Goal: Transaction & Acquisition: Subscribe to service/newsletter

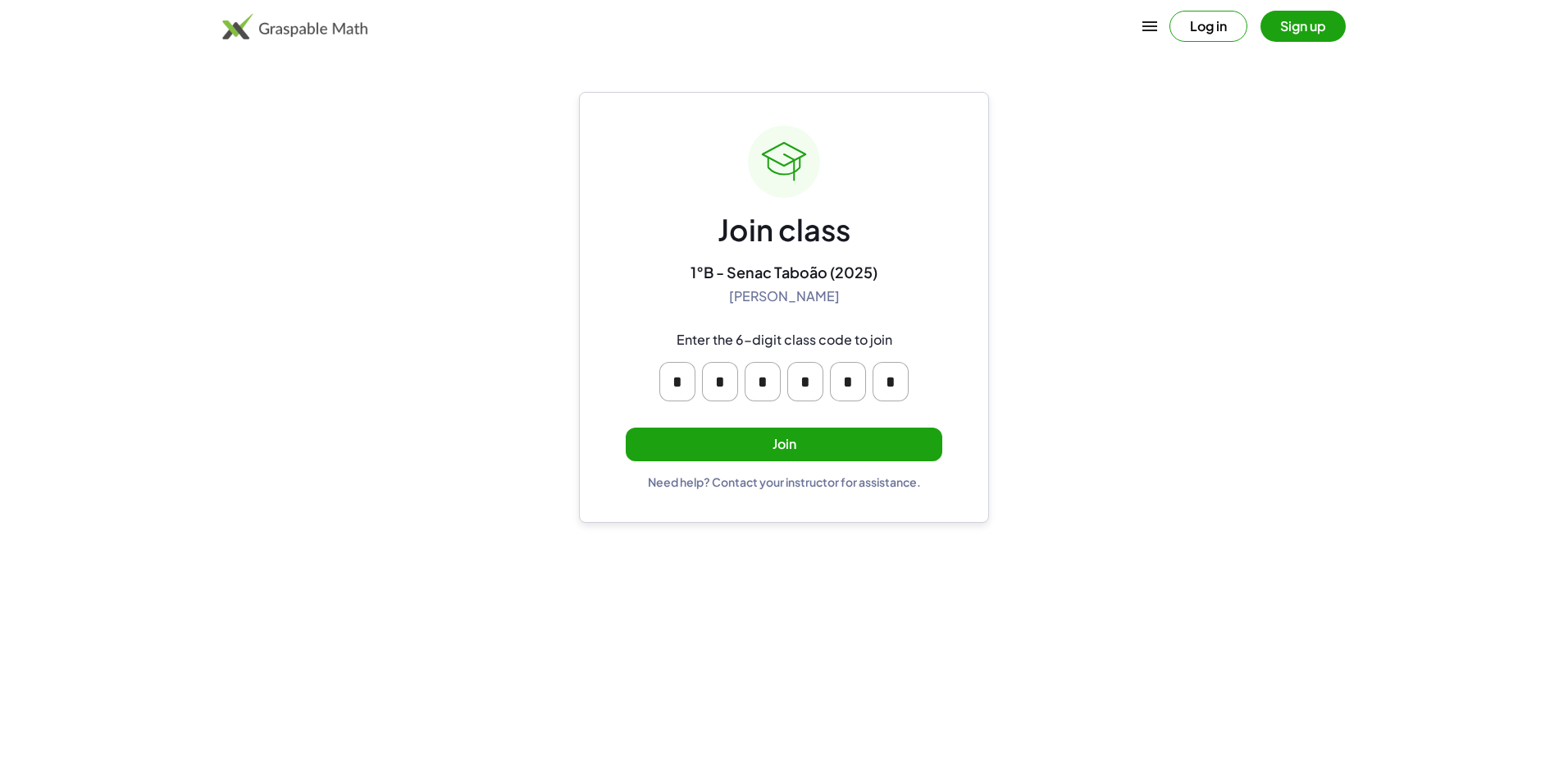
click at [794, 444] on button "Join" at bounding box center [784, 444] width 316 height 33
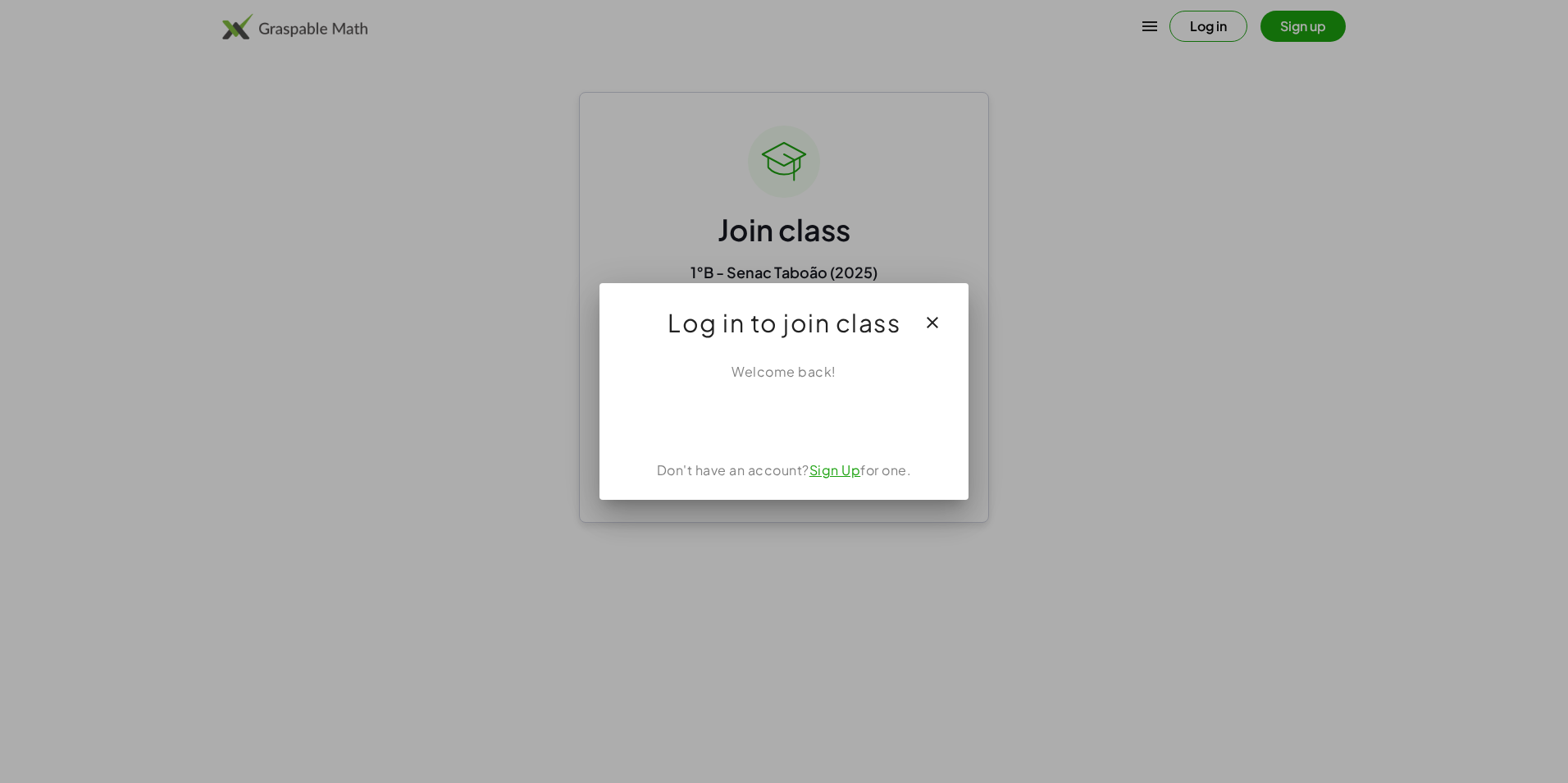
click at [843, 466] on link "Sign Up" at bounding box center [835, 470] width 52 height 18
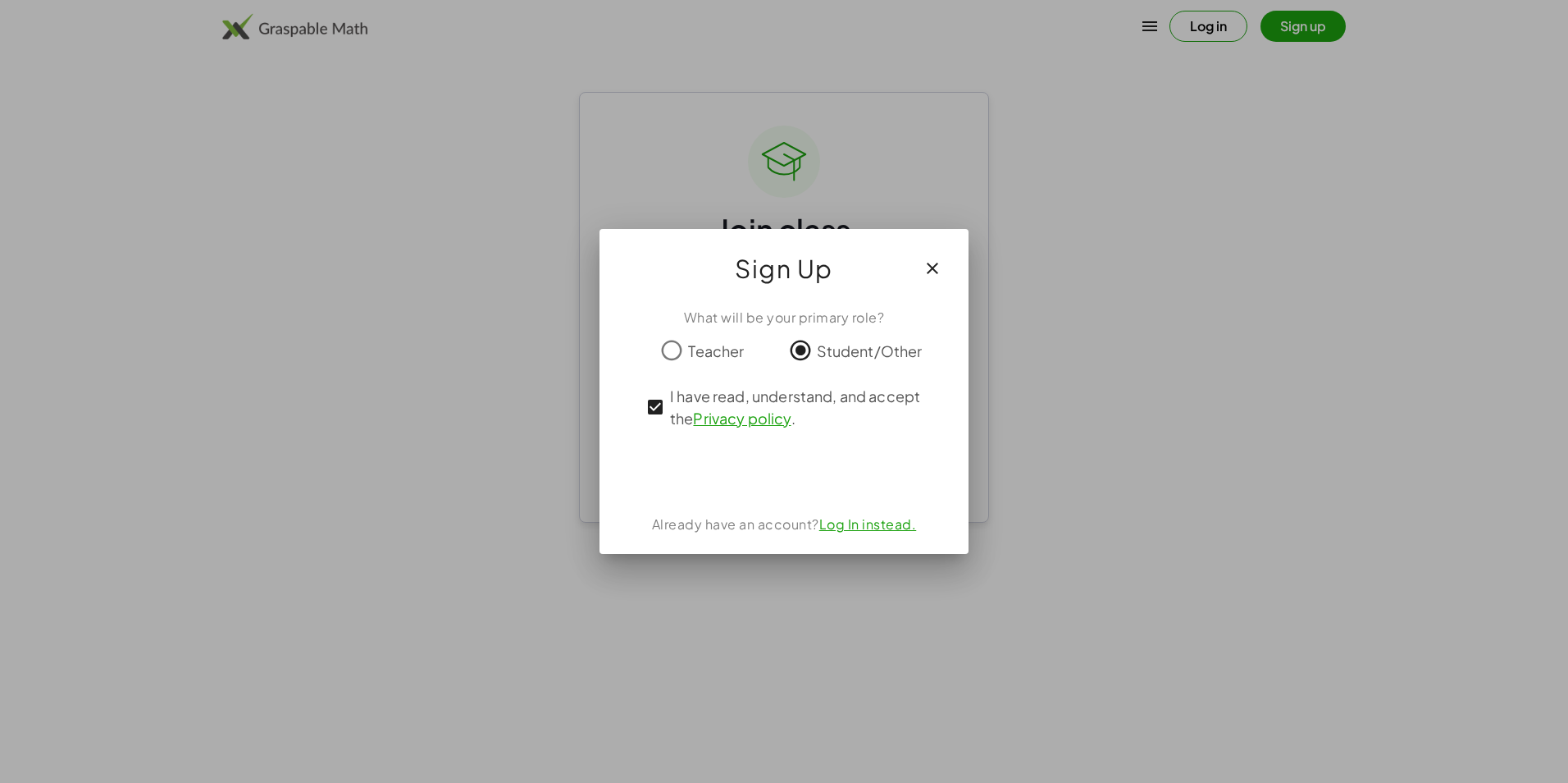
click at [849, 527] on link "Log In instead." at bounding box center [868, 524] width 98 height 18
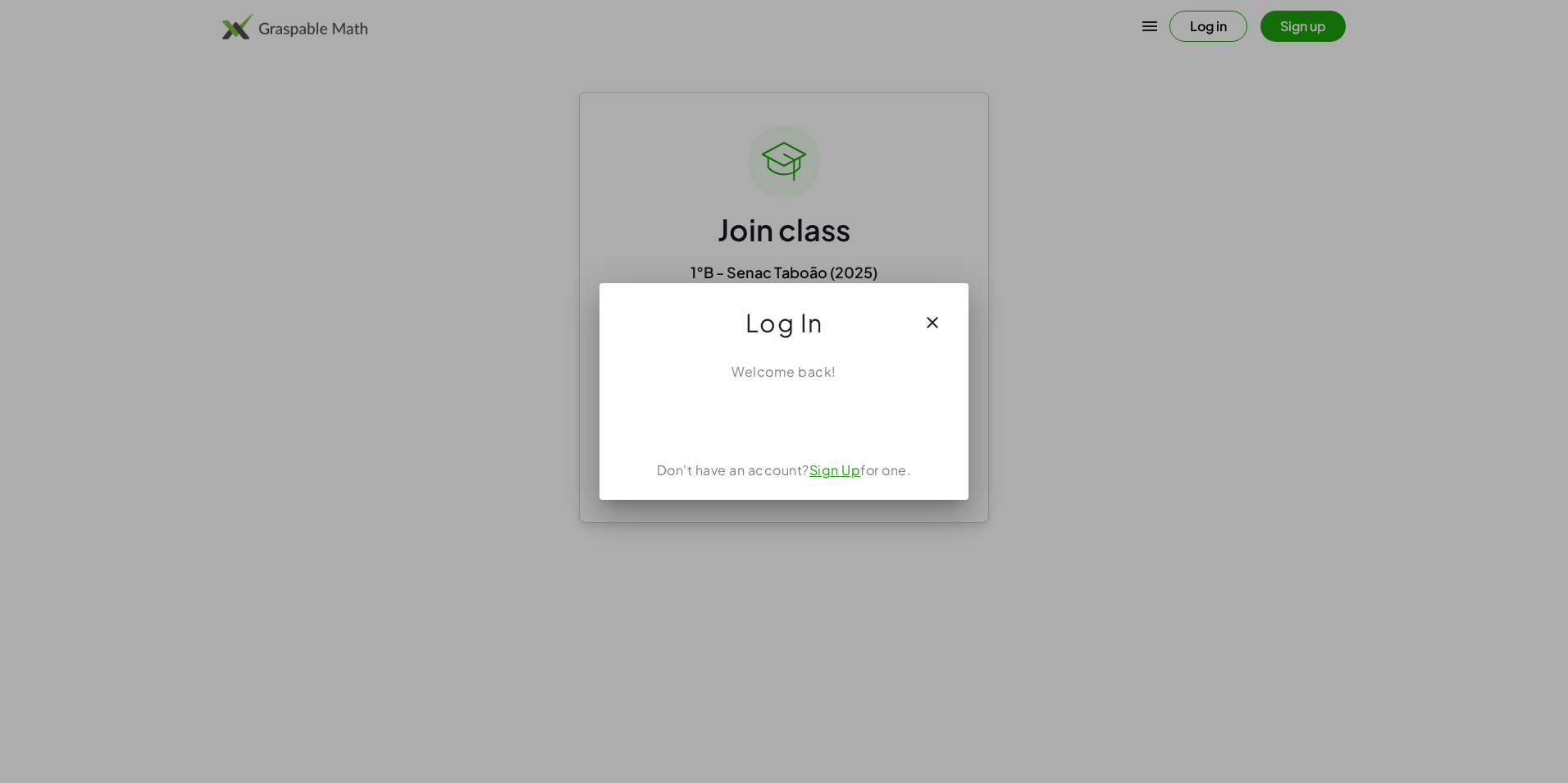
click at [845, 471] on link "Sign Up" at bounding box center [835, 470] width 52 height 18
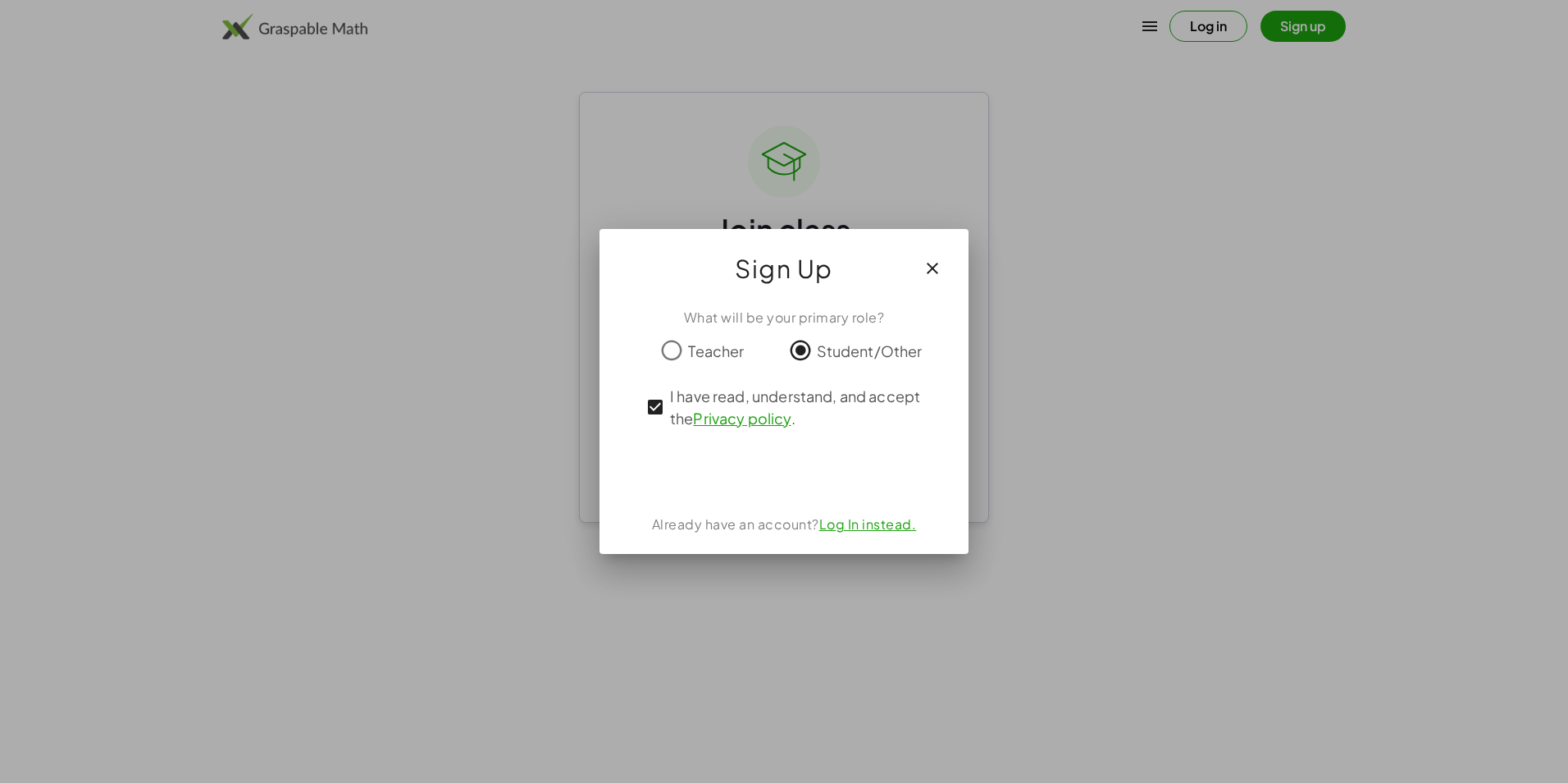
click at [824, 309] on div "What will be your primary role?" at bounding box center [784, 317] width 330 height 20
click at [816, 323] on div "What will be your primary role?" at bounding box center [784, 317] width 330 height 20
click at [932, 270] on icon "button" at bounding box center [932, 268] width 20 height 20
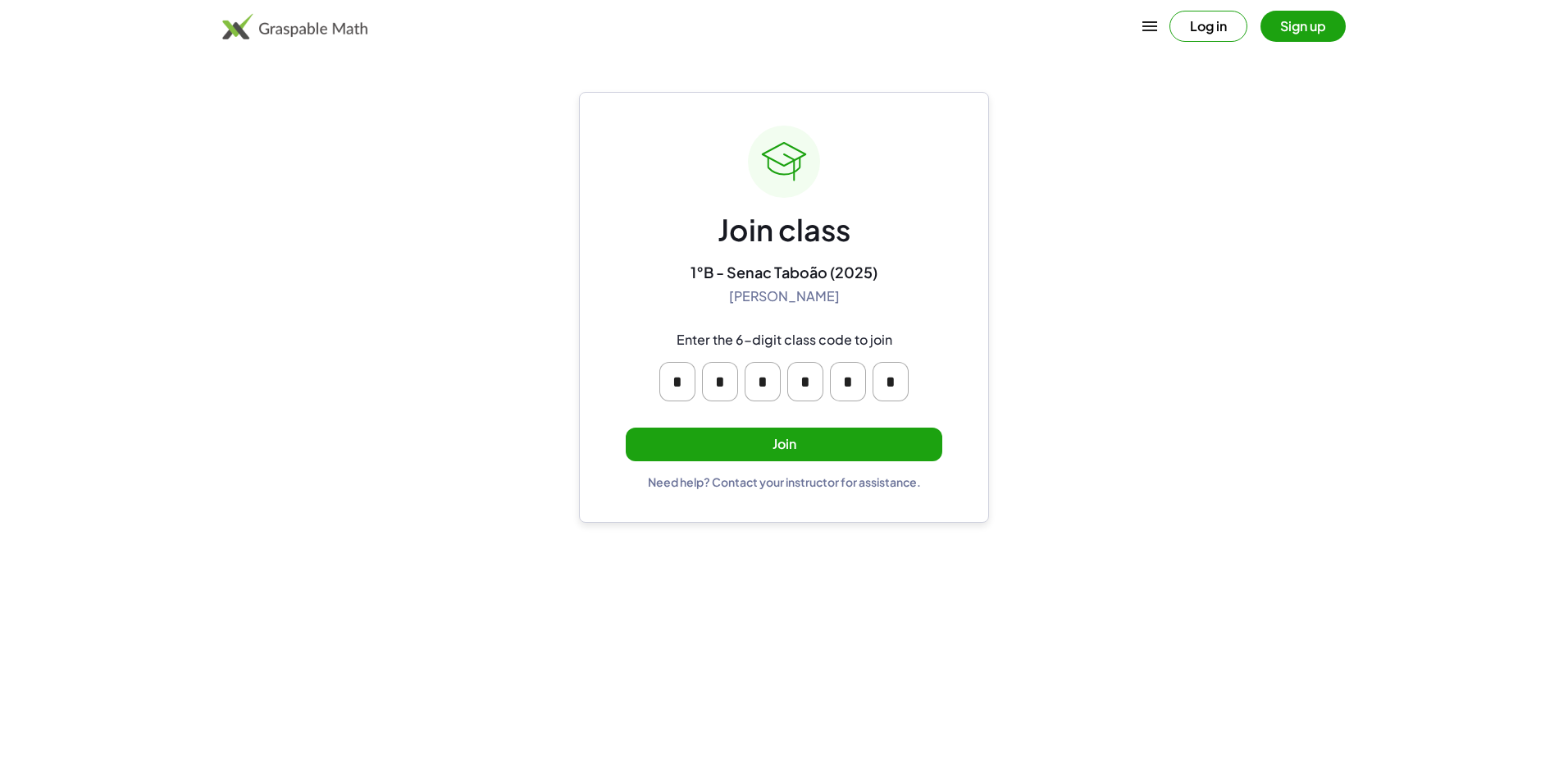
click at [1212, 20] on button "Log in" at bounding box center [1208, 26] width 78 height 31
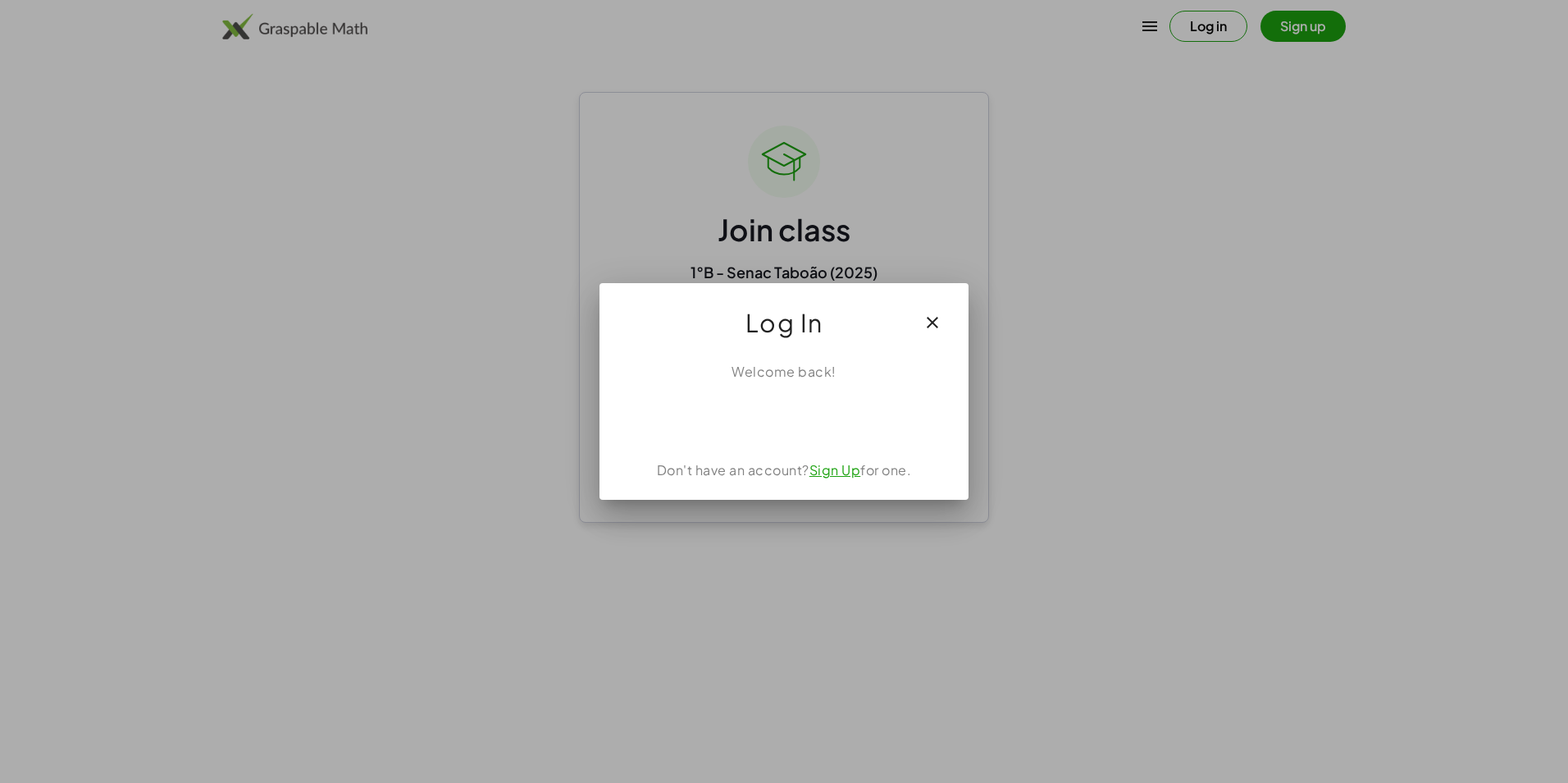
drag, startPoint x: 1125, startPoint y: 95, endPoint x: 1222, endPoint y: 37, distance: 113.0
click at [1129, 93] on div at bounding box center [784, 392] width 1568 height 783
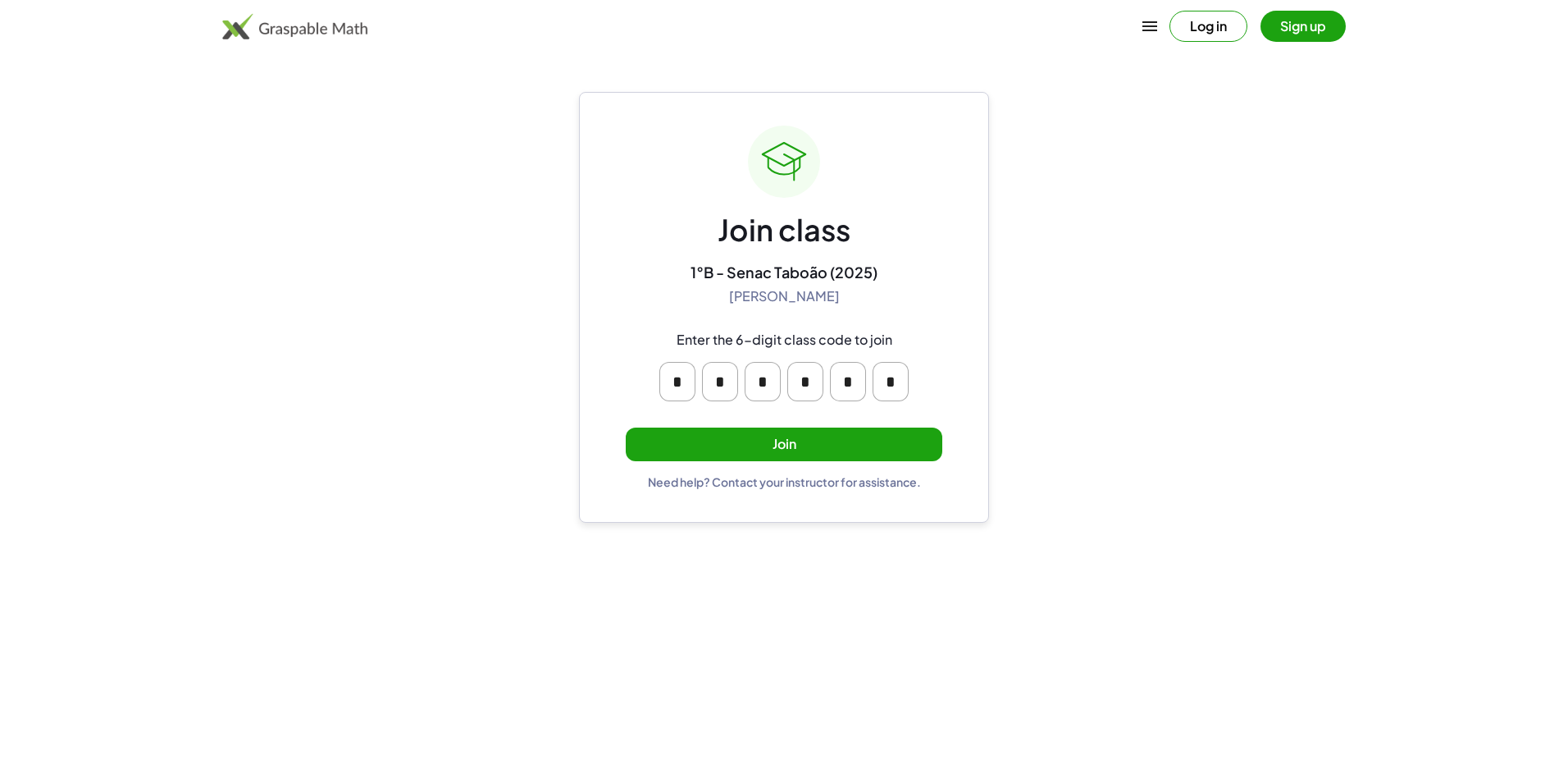
click at [1231, 21] on button "Log in" at bounding box center [1208, 26] width 78 height 31
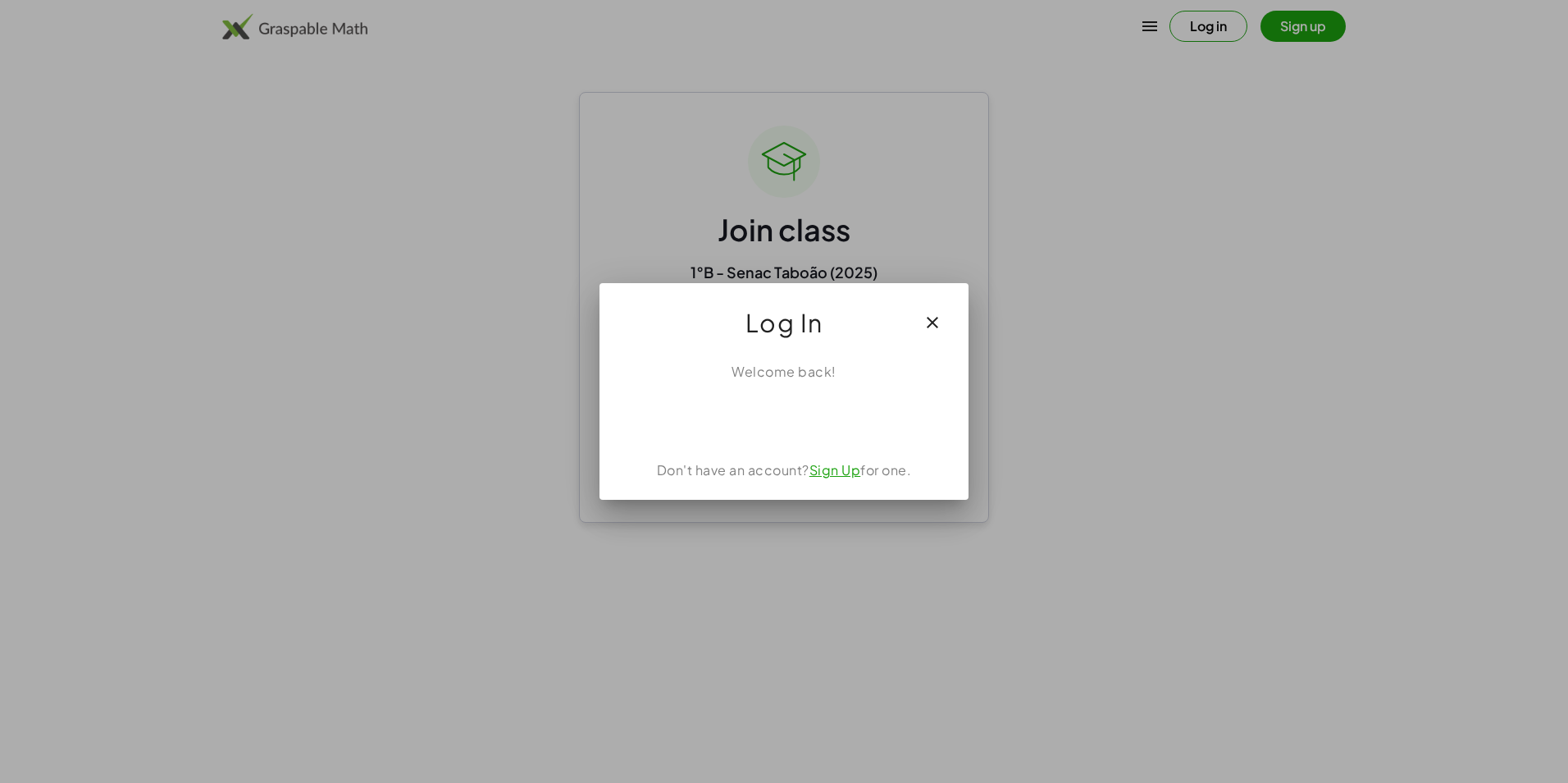
click at [1228, 22] on div at bounding box center [784, 392] width 1568 height 783
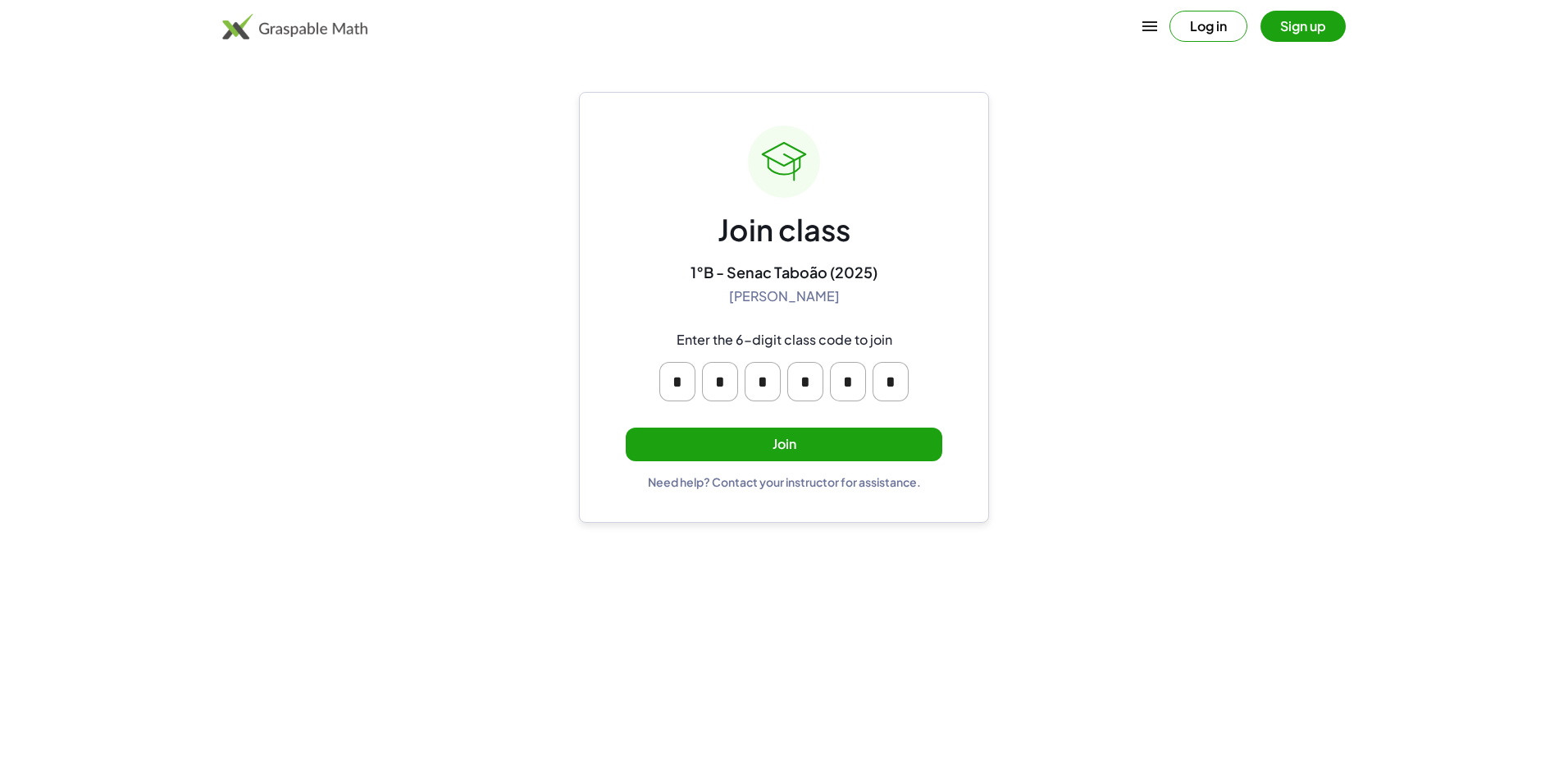
click at [1157, 33] on icon "button" at bounding box center [1149, 26] width 20 height 20
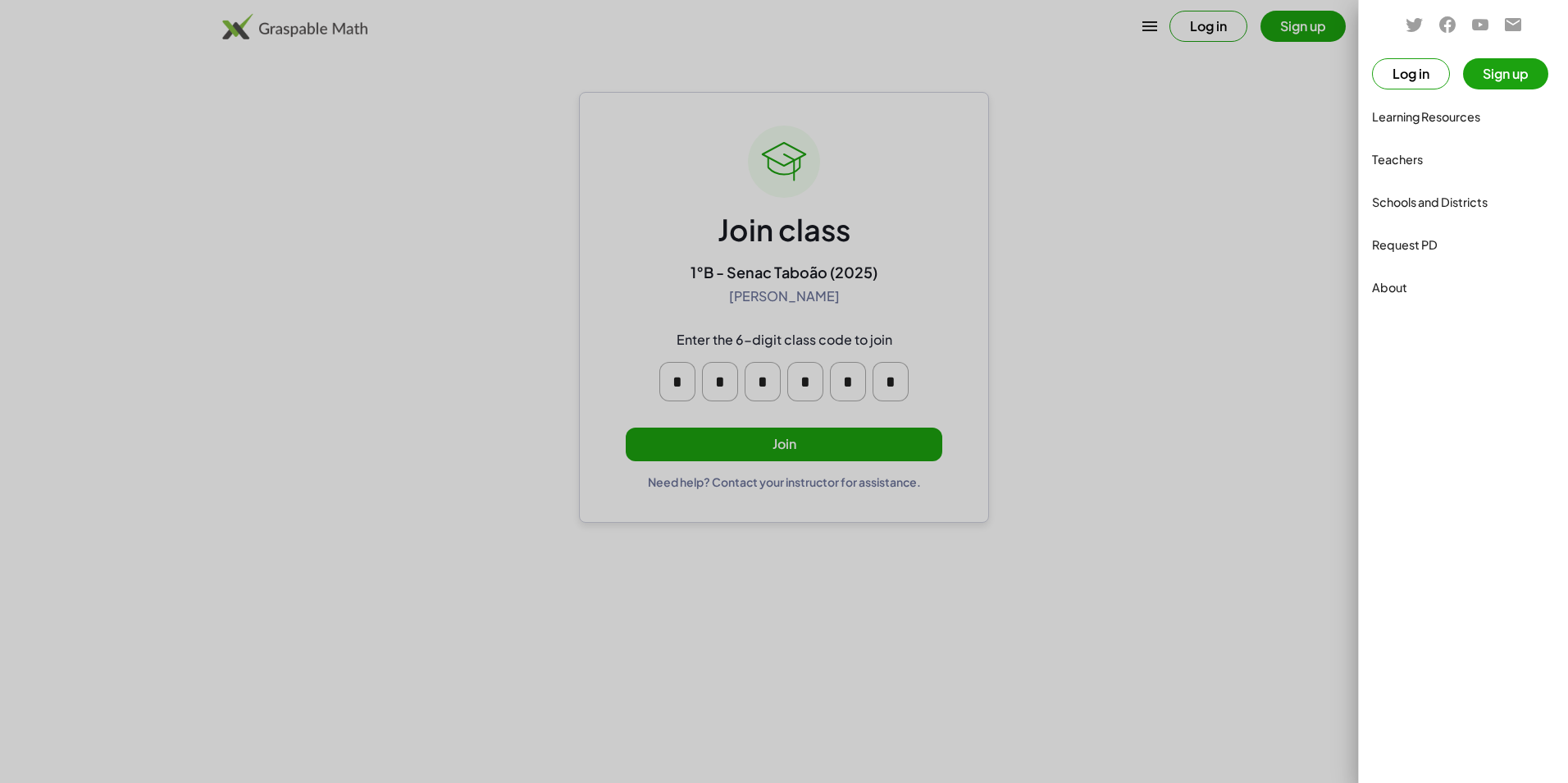
click at [1524, 70] on button "Sign up" at bounding box center [1505, 74] width 85 height 31
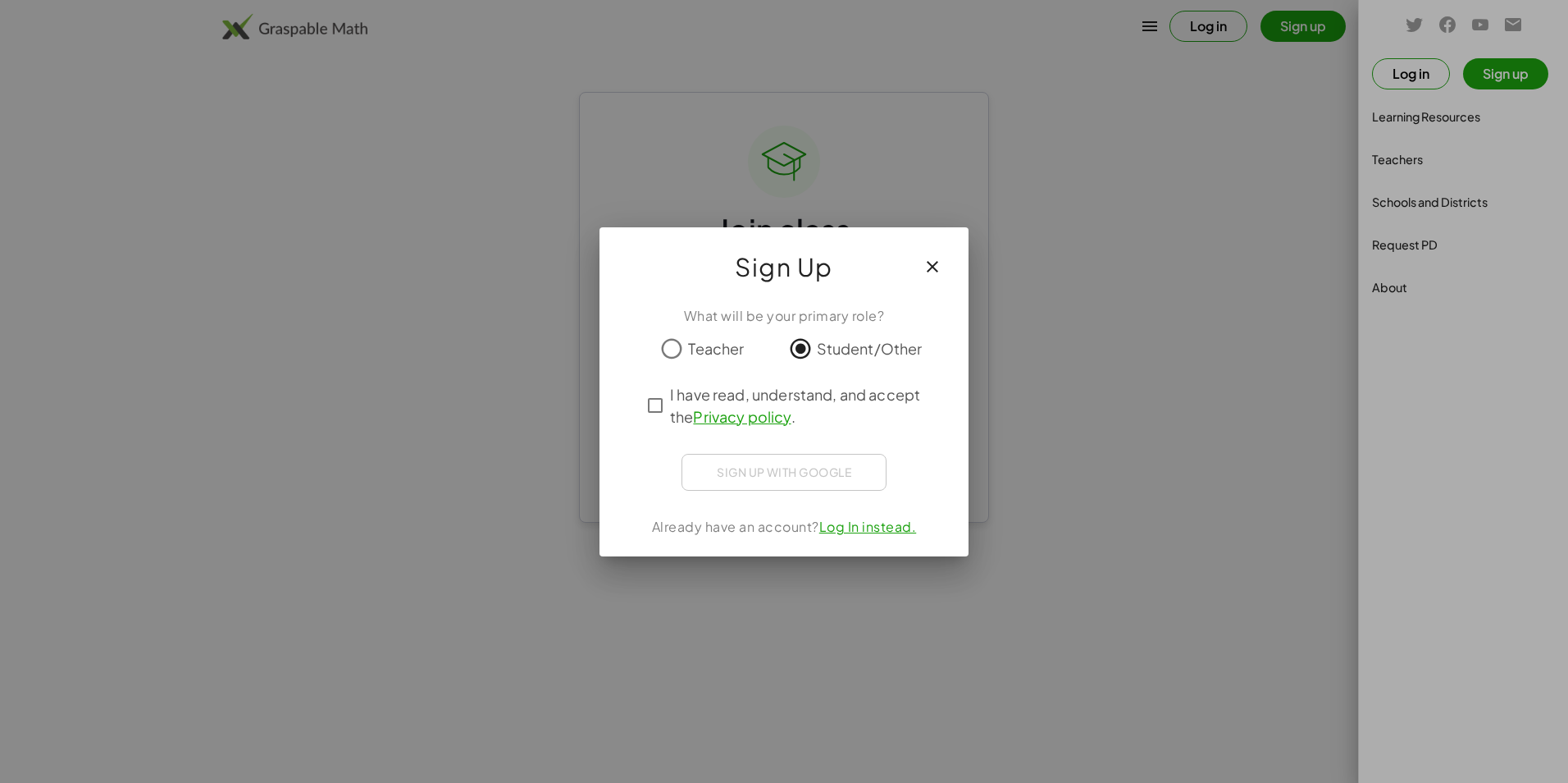
click at [732, 466] on div "Sign up with Google Fazer Login com o Google Fazer Login com o Google. Abre em …" at bounding box center [784, 473] width 205 height 37
click at [773, 471] on div "Sign up with Google Fazer Login com o Google Fazer Login com o Google. Abre em …" at bounding box center [784, 473] width 205 height 37
drag, startPoint x: 773, startPoint y: 471, endPoint x: 738, endPoint y: 480, distance: 36.1
click at [738, 480] on div "Sign up with Google Fazer Login com o Google Fazer Login com o Google. Abre em …" at bounding box center [784, 473] width 205 height 37
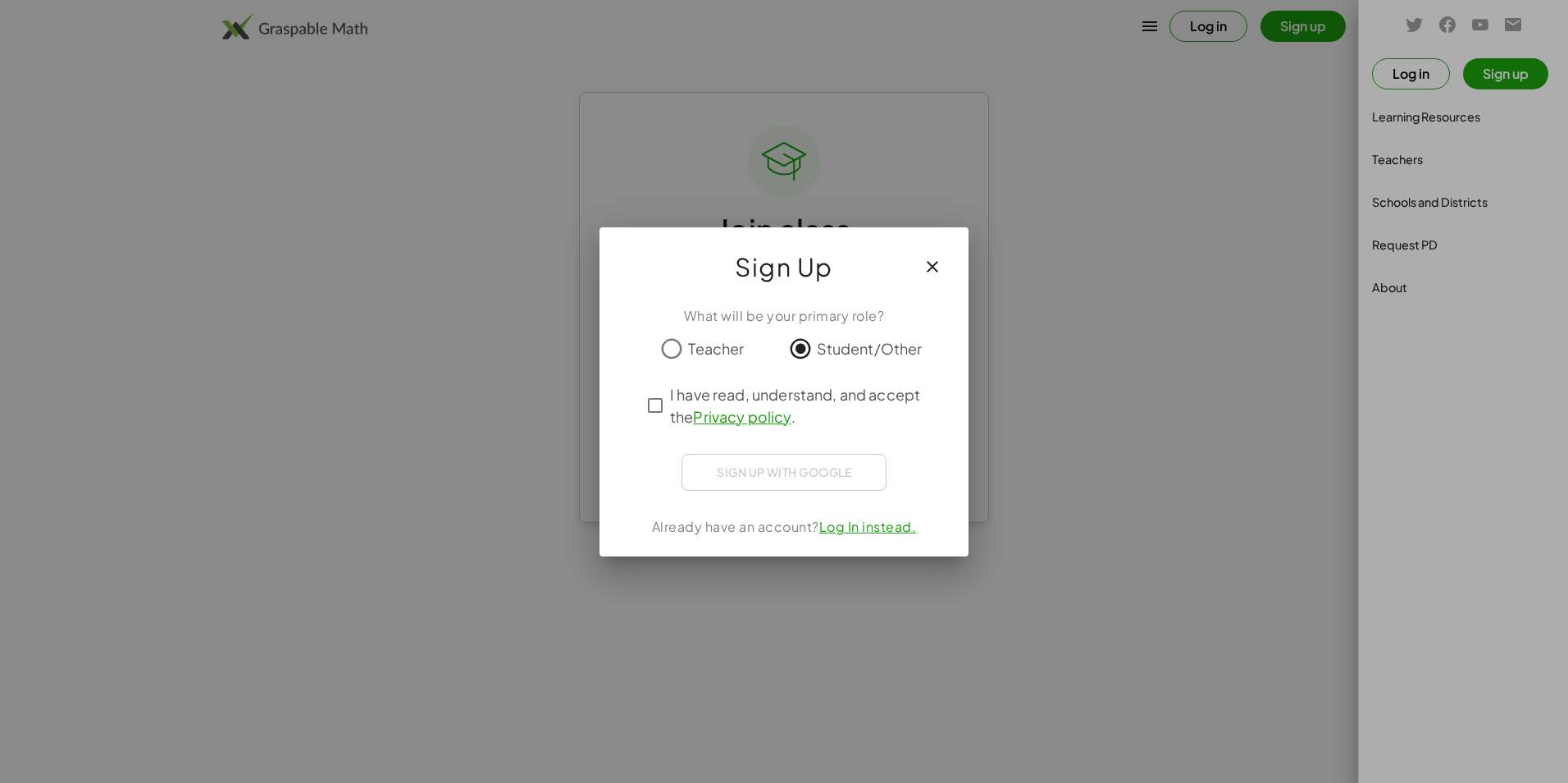
click at [774, 494] on div "What will be your primary role? Teacher Student/Other I have read, understand, …" at bounding box center [784, 425] width 369 height 264
click at [1202, 310] on div at bounding box center [784, 392] width 1568 height 783
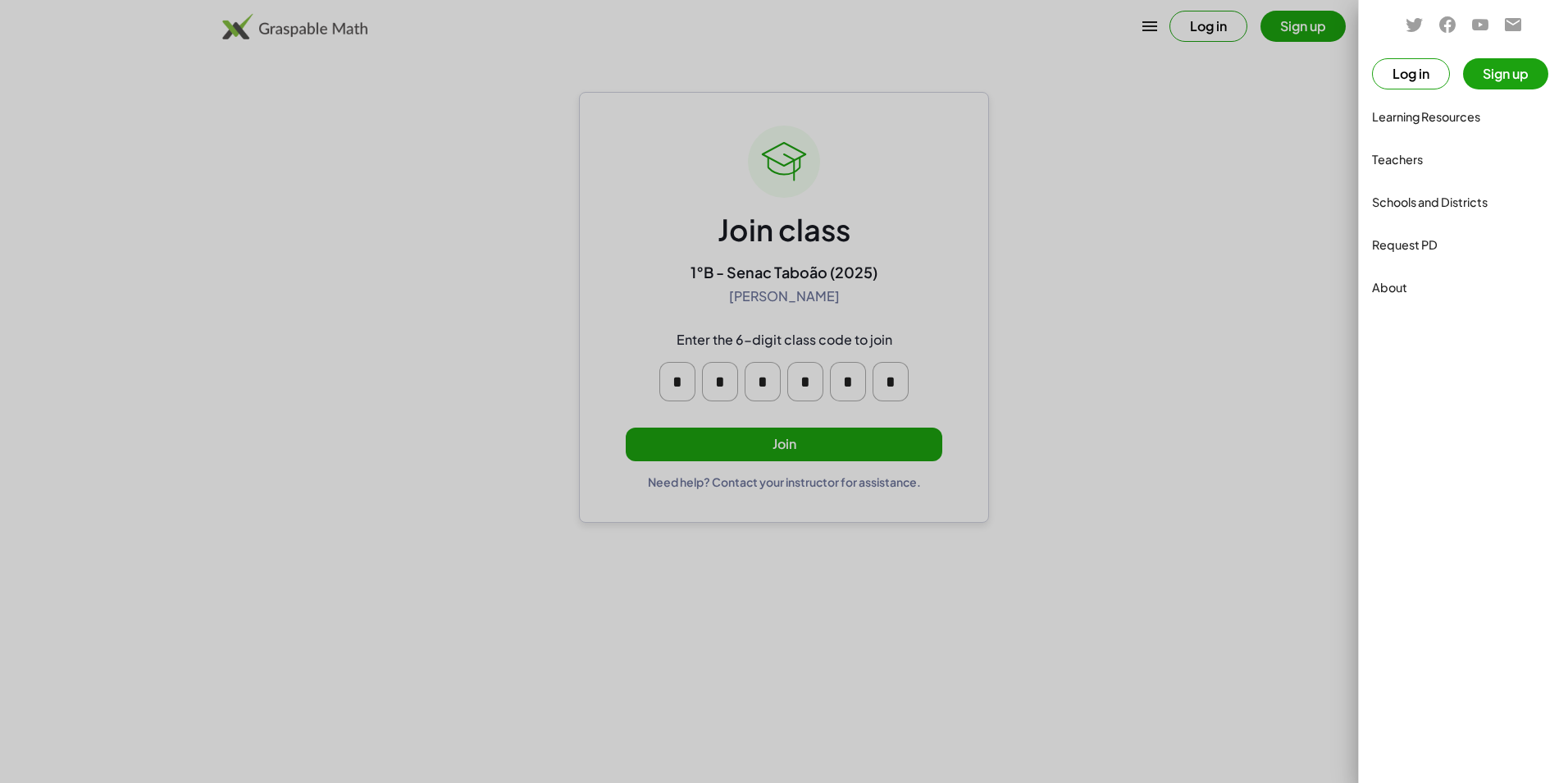
click at [1230, 301] on div at bounding box center [784, 392] width 1568 height 783
